Goal: Complete Application Form: Complete application form

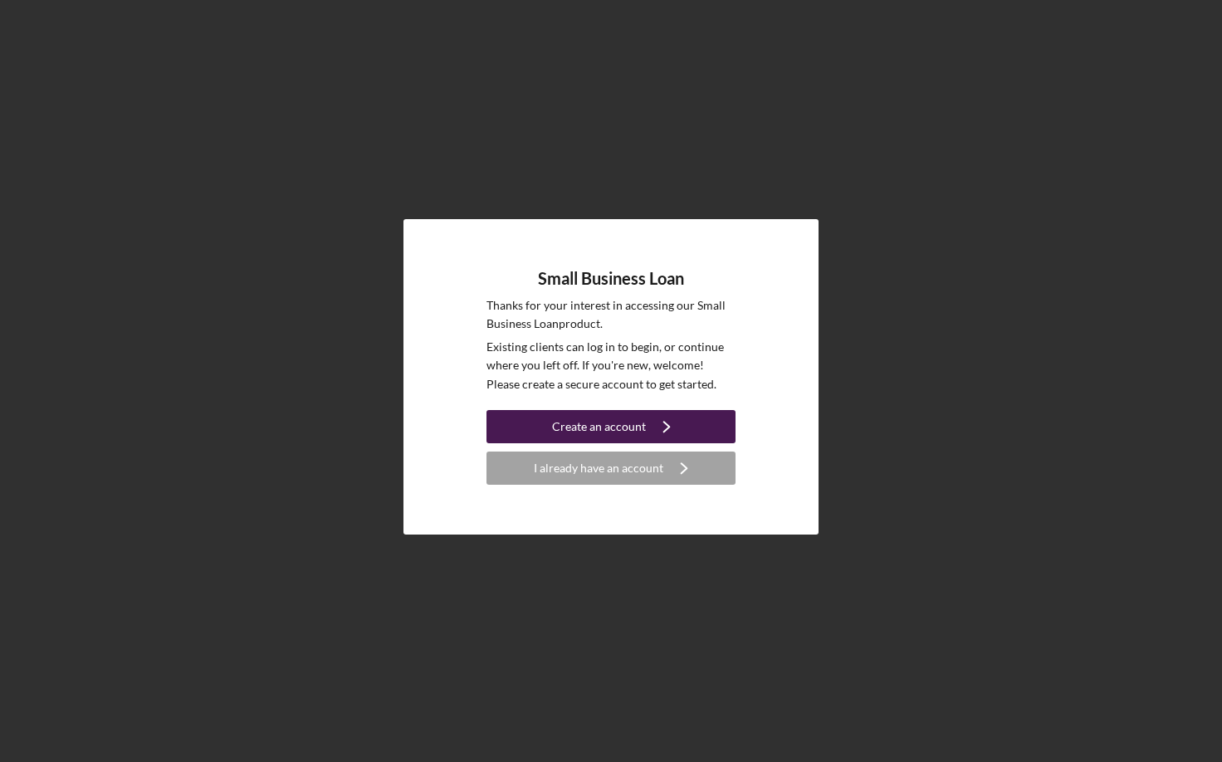
click at [530, 428] on button "Create an account Icon/Navigate" at bounding box center [611, 426] width 249 height 33
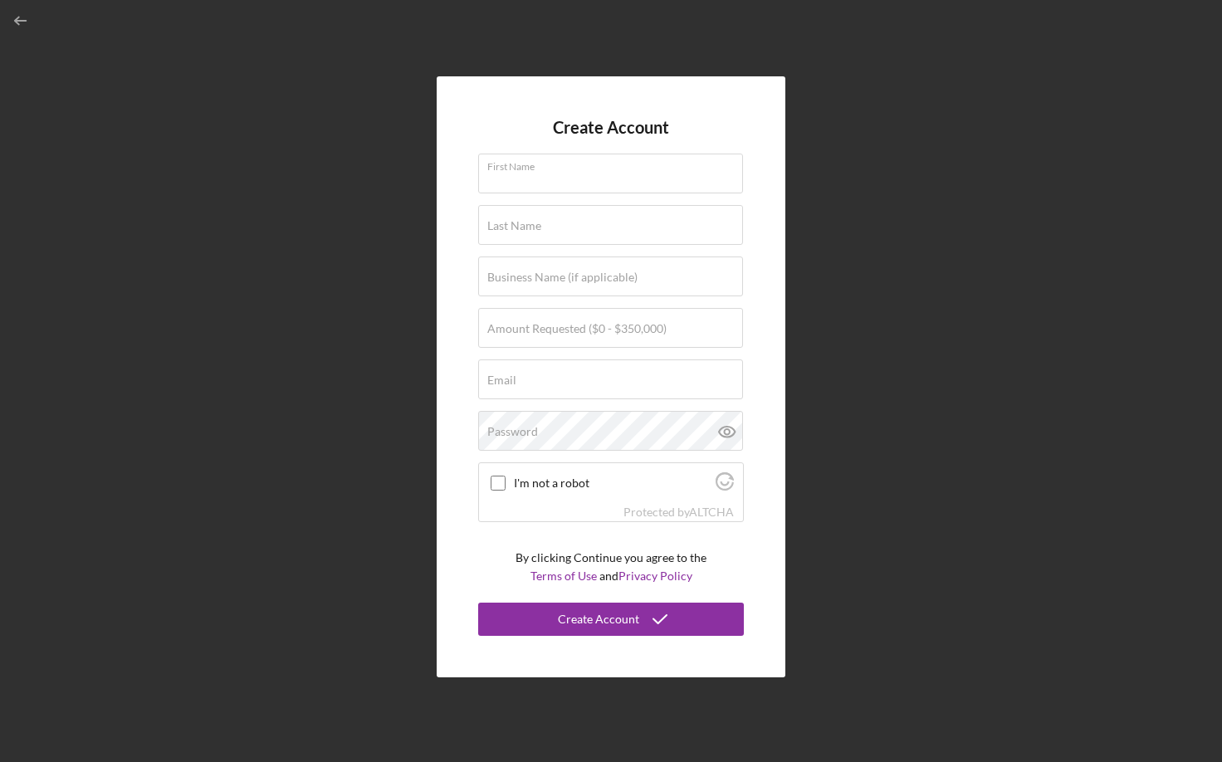
click at [928, 164] on div "Create Account First Name Last Name Business Name (if applicable) Amount Reques…" at bounding box center [611, 377] width 1206 height 754
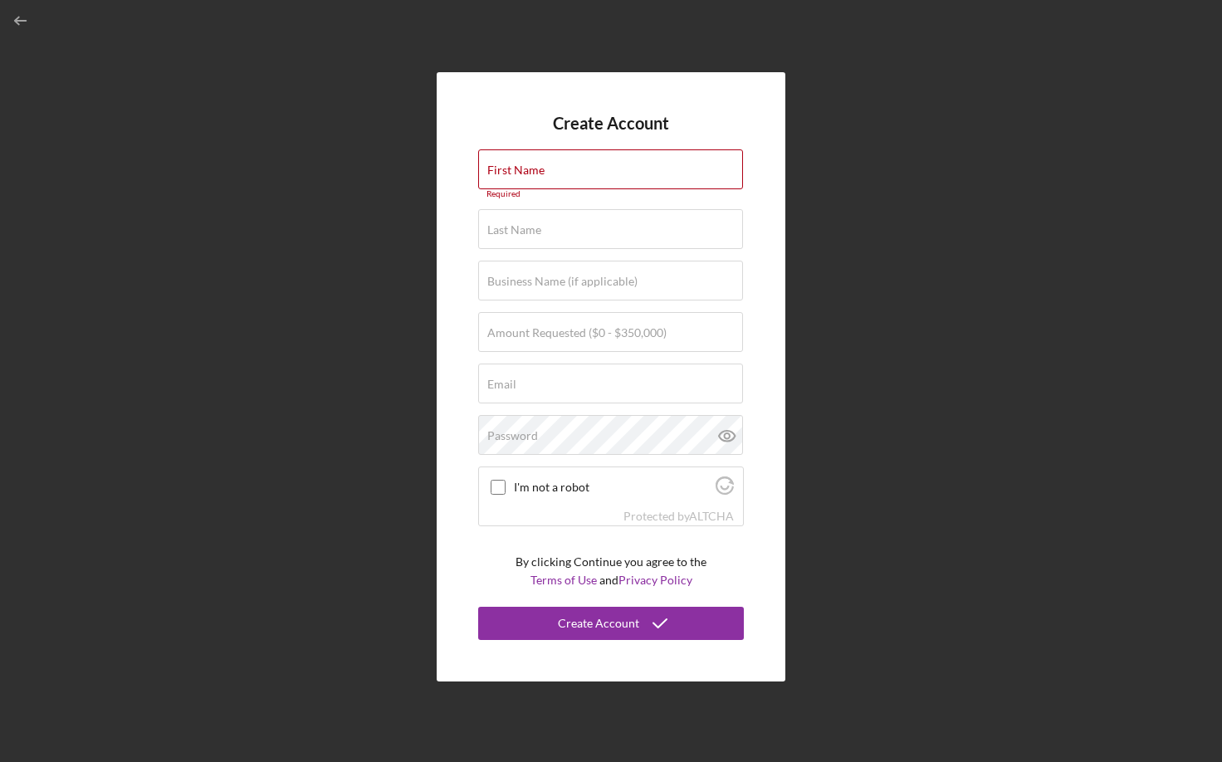
click at [891, 164] on div "Create Account First Name Required Last Name Required Business Name (if applica…" at bounding box center [611, 377] width 1206 height 754
